Goal: Task Accomplishment & Management: Complete application form

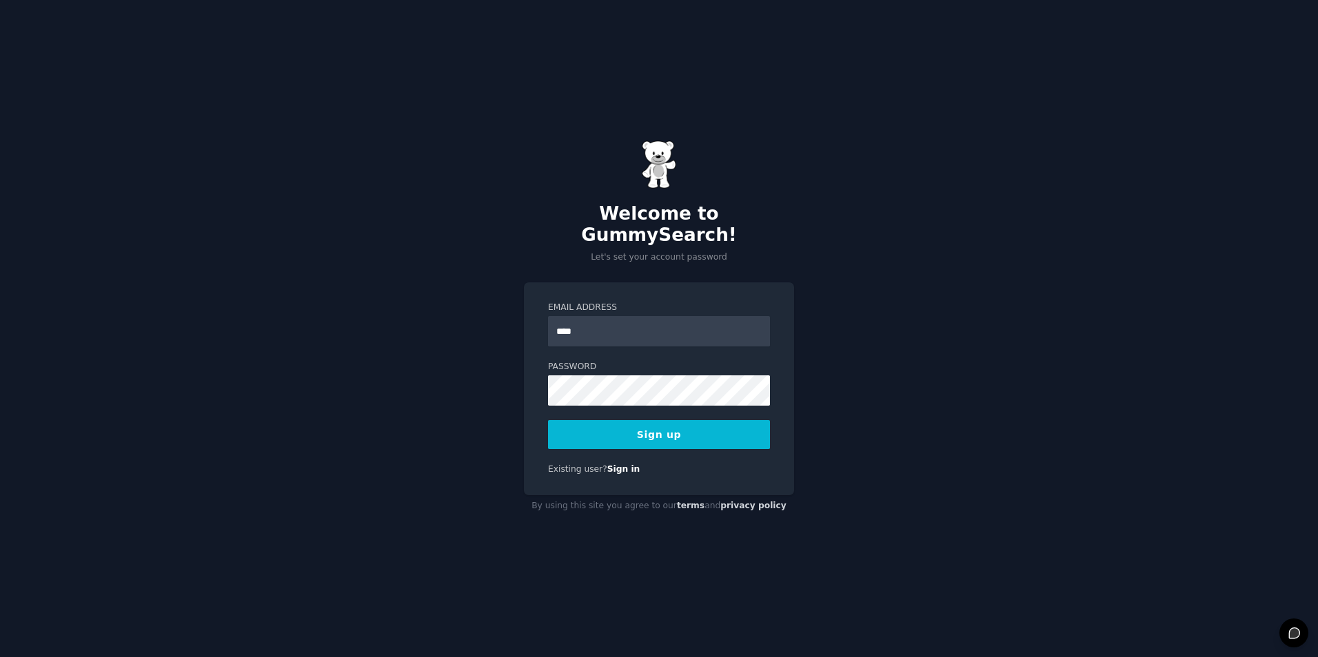
type input "**********"
click at [384, 353] on div "**********" at bounding box center [659, 328] width 1318 height 657
click at [890, 449] on div "**********" at bounding box center [659, 328] width 1318 height 657
click at [631, 424] on button "Sign up" at bounding box center [659, 434] width 222 height 29
